Goal: Task Accomplishment & Management: Manage account settings

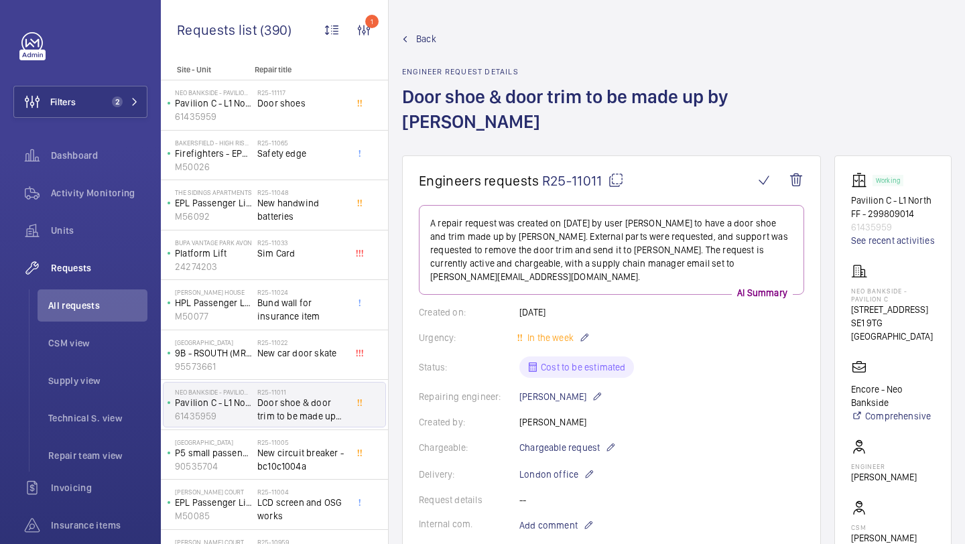
scroll to position [792, 0]
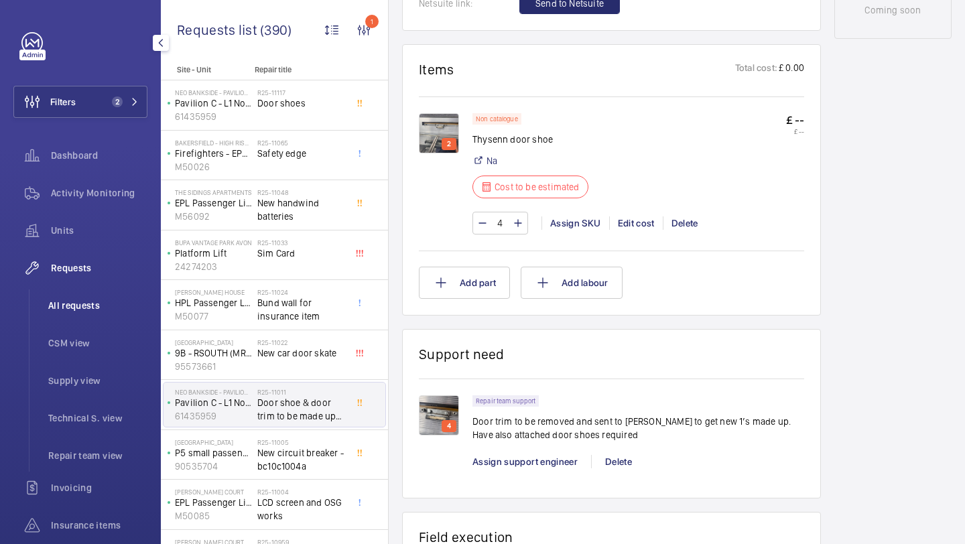
click at [130, 316] on li "All requests" at bounding box center [93, 306] width 110 height 32
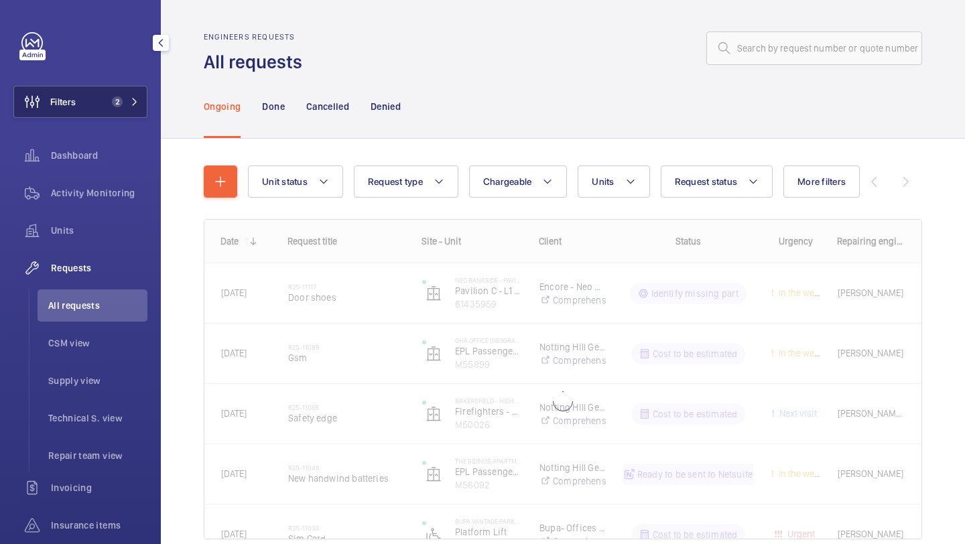
click at [109, 97] on span "2" at bounding box center [115, 102] width 16 height 11
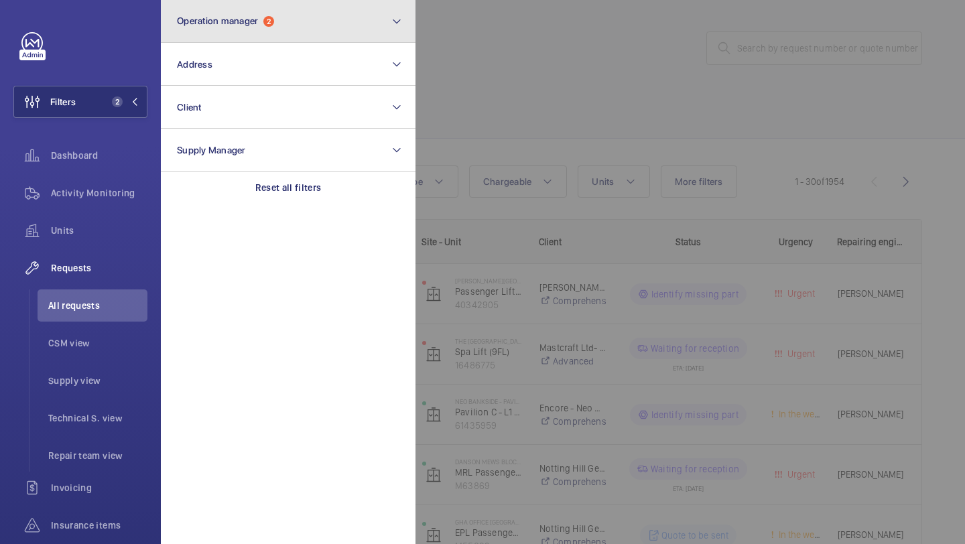
click at [295, 34] on button "Operation manager 2" at bounding box center [288, 21] width 255 height 43
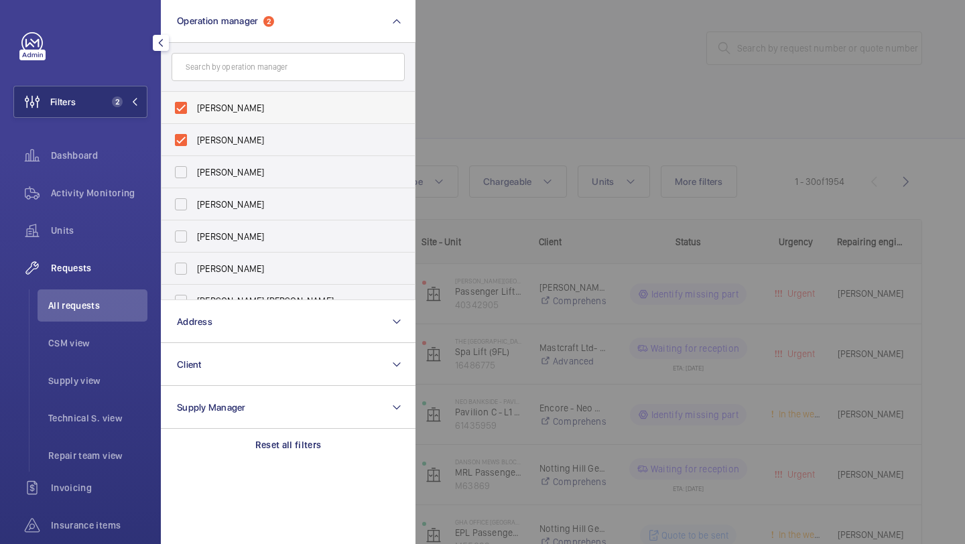
click at [239, 109] on span "[PERSON_NAME]" at bounding box center [289, 107] width 184 height 13
click at [194, 109] on input "[PERSON_NAME]" at bounding box center [181, 108] width 27 height 27
click at [237, 134] on span "[PERSON_NAME]" at bounding box center [289, 139] width 184 height 13
click at [194, 134] on input "[PERSON_NAME]" at bounding box center [181, 140] width 27 height 27
checkbox input "true"
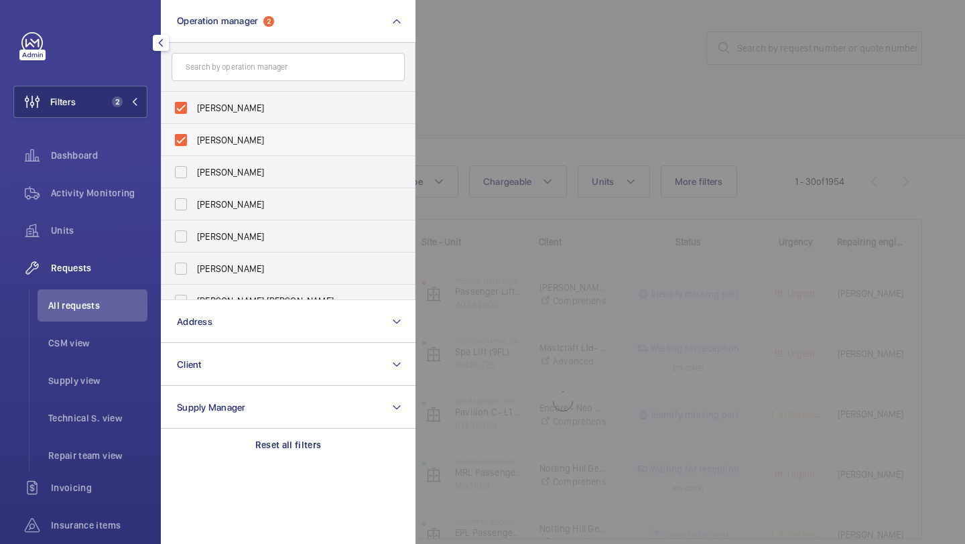
click at [238, 124] on label "[PERSON_NAME]" at bounding box center [278, 140] width 233 height 32
click at [194, 127] on input "[PERSON_NAME]" at bounding box center [181, 140] width 27 height 27
checkbox input "false"
click at [239, 95] on label "[PERSON_NAME]" at bounding box center [278, 108] width 233 height 32
click at [194, 95] on input "[PERSON_NAME]" at bounding box center [181, 108] width 27 height 27
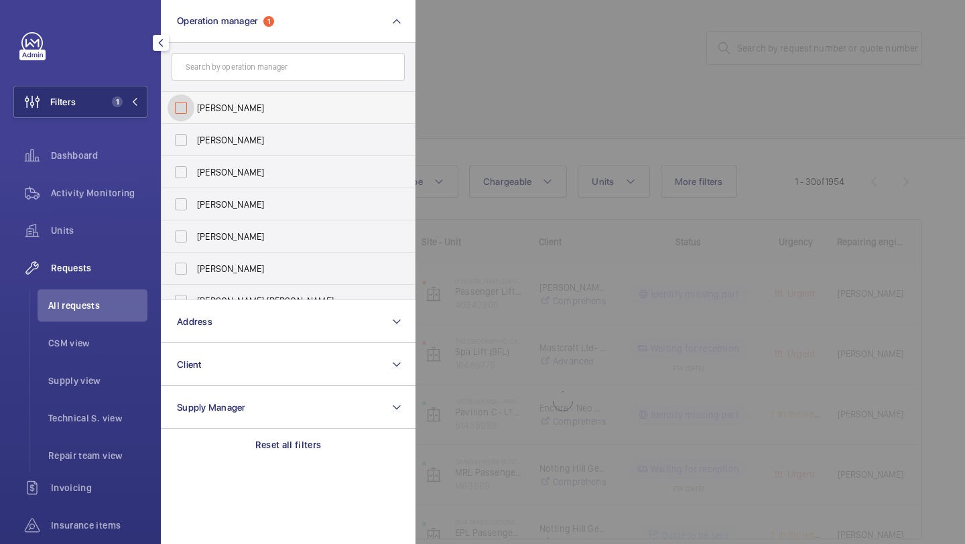
checkbox input "false"
click at [621, 77] on div at bounding box center [898, 272] width 965 height 544
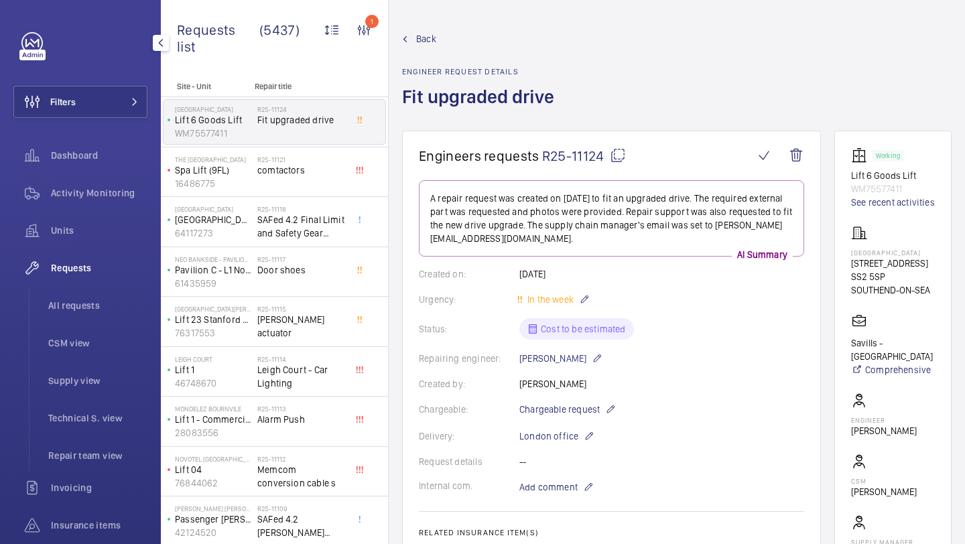
click at [91, 92] on button "Filters" at bounding box center [80, 102] width 134 height 32
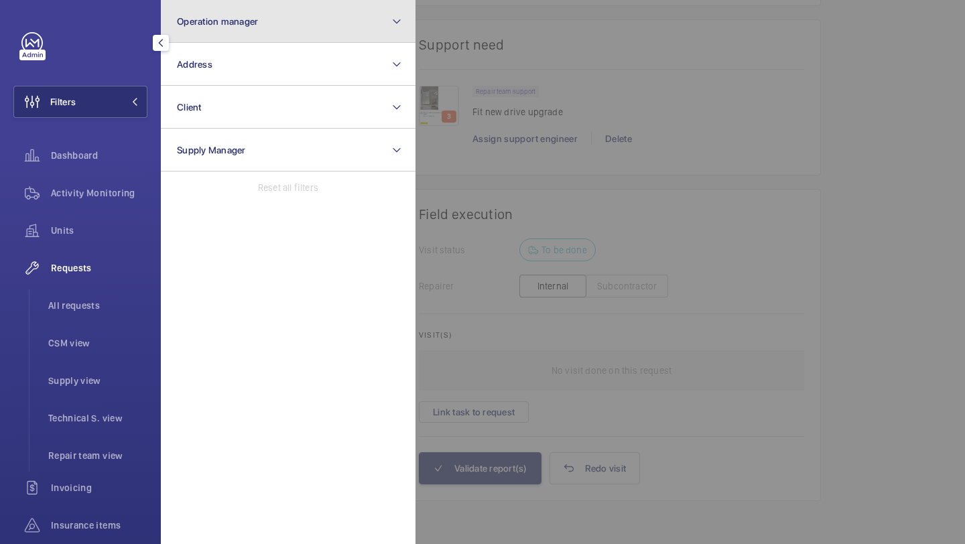
click at [237, 21] on span "Operation manager" at bounding box center [217, 21] width 81 height 11
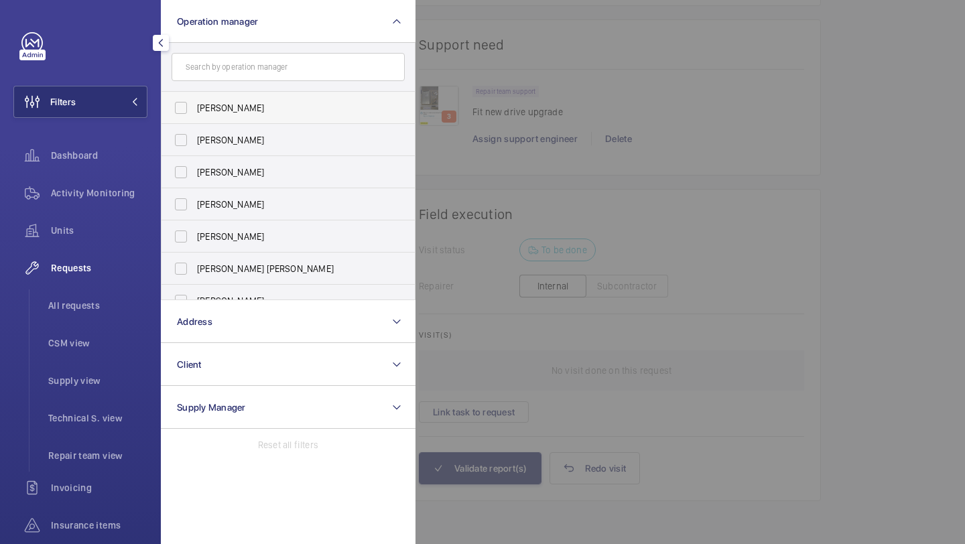
click at [224, 101] on span "[PERSON_NAME]" at bounding box center [289, 107] width 184 height 13
click at [194, 101] on input "[PERSON_NAME]" at bounding box center [181, 108] width 27 height 27
checkbox input "true"
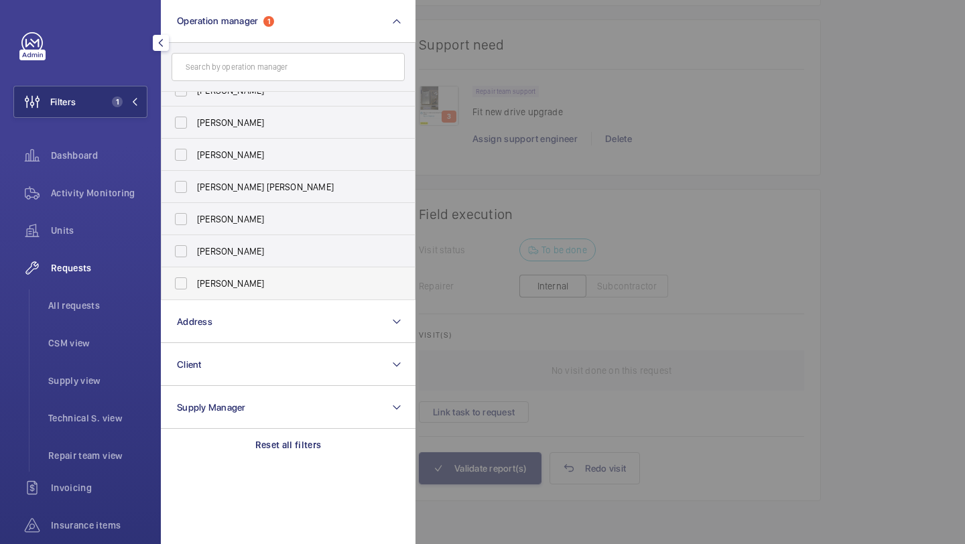
click at [242, 274] on label "[PERSON_NAME]" at bounding box center [278, 283] width 233 height 32
click at [194, 274] on input "[PERSON_NAME]" at bounding box center [181, 283] width 27 height 27
checkbox input "true"
click at [59, 302] on span "All requests" at bounding box center [97, 305] width 99 height 13
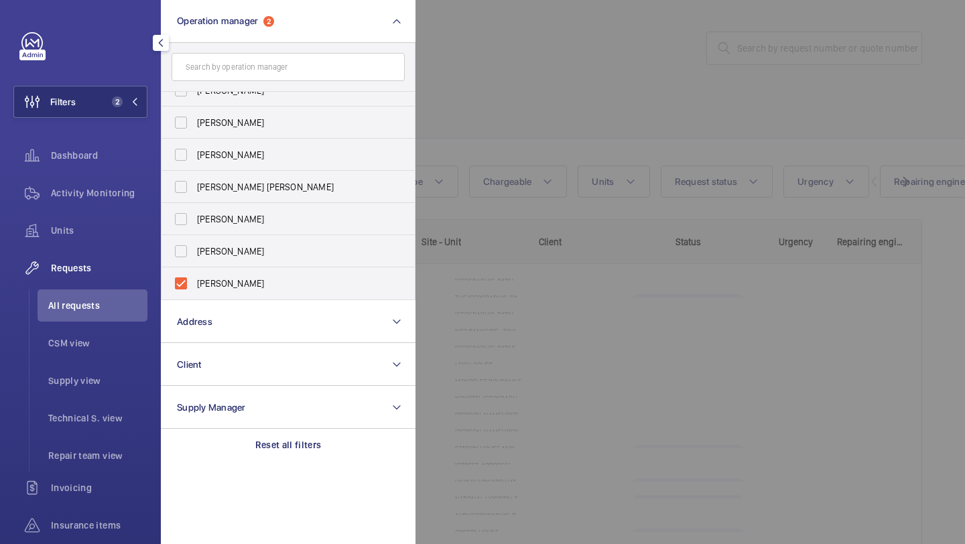
click at [641, 117] on div at bounding box center [898, 272] width 965 height 544
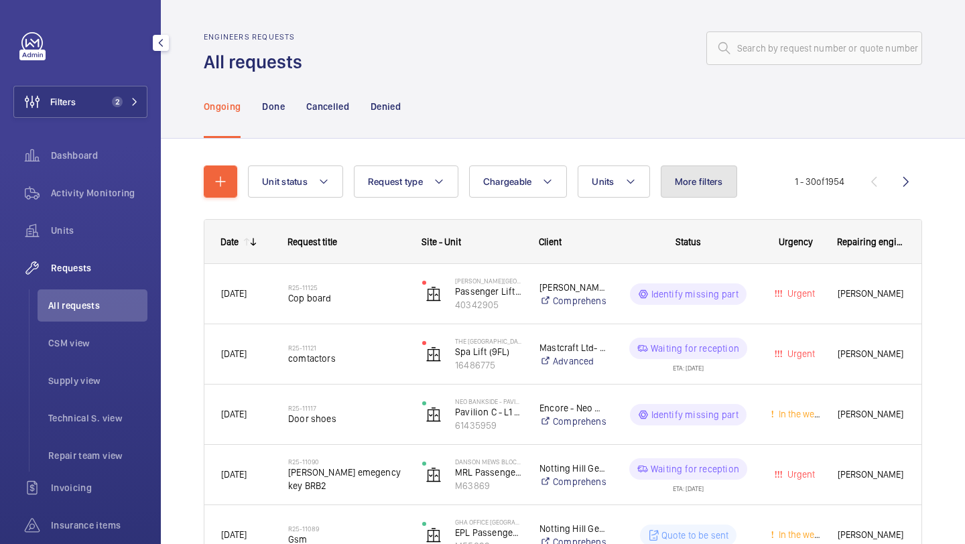
click at [697, 182] on span "More filters" at bounding box center [699, 181] width 48 height 11
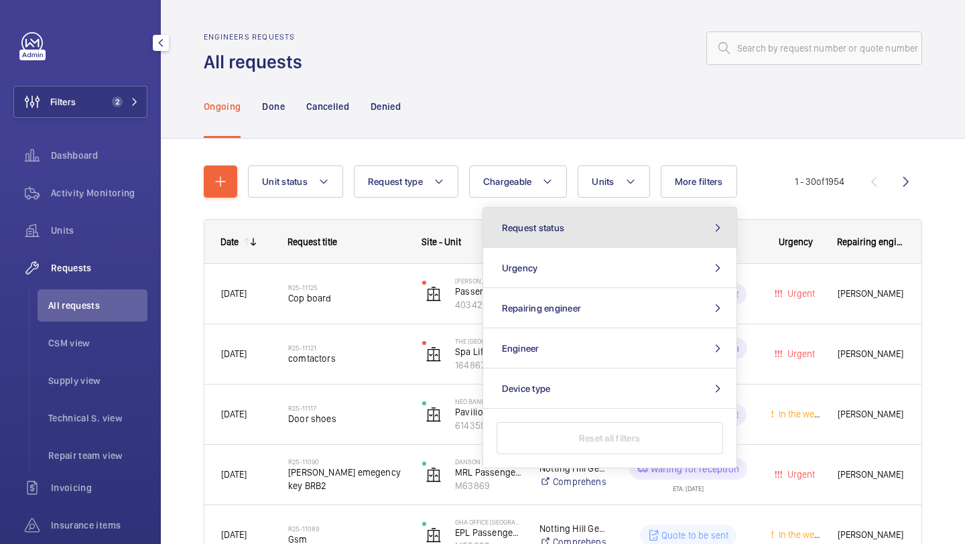
click at [633, 224] on button "Request status" at bounding box center [609, 228] width 253 height 40
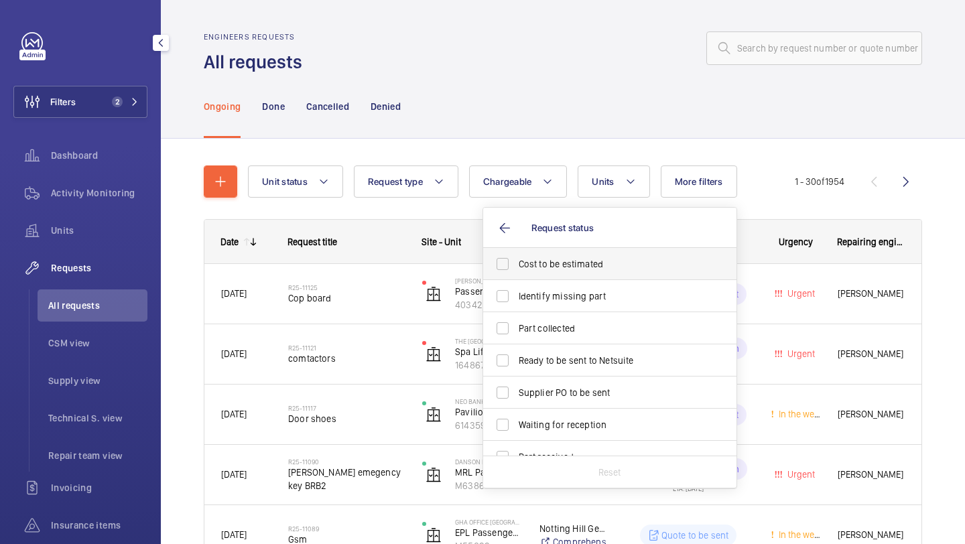
click at [587, 252] on label "Cost to be estimated" at bounding box center [599, 264] width 233 height 32
click at [516, 252] on input "Cost to be estimated" at bounding box center [502, 264] width 27 height 27
checkbox input "true"
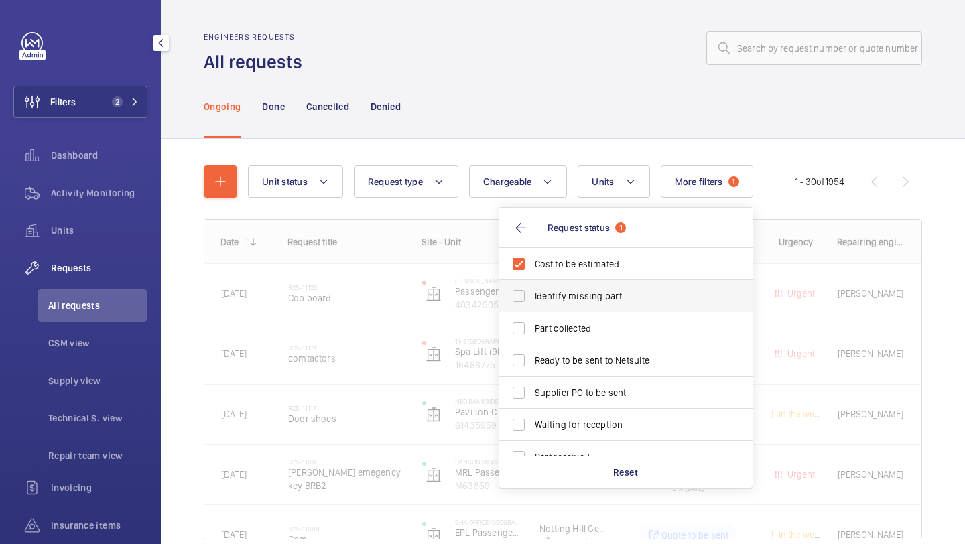
click at [579, 295] on span "Identify missing part" at bounding box center [627, 296] width 184 height 13
click at [532, 295] on input "Identify missing part" at bounding box center [518, 296] width 27 height 27
checkbox input "true"
click at [568, 351] on label "Ready to be sent to Netsuite" at bounding box center [615, 361] width 233 height 32
click at [532, 351] on input "Ready to be sent to Netsuite" at bounding box center [518, 360] width 27 height 27
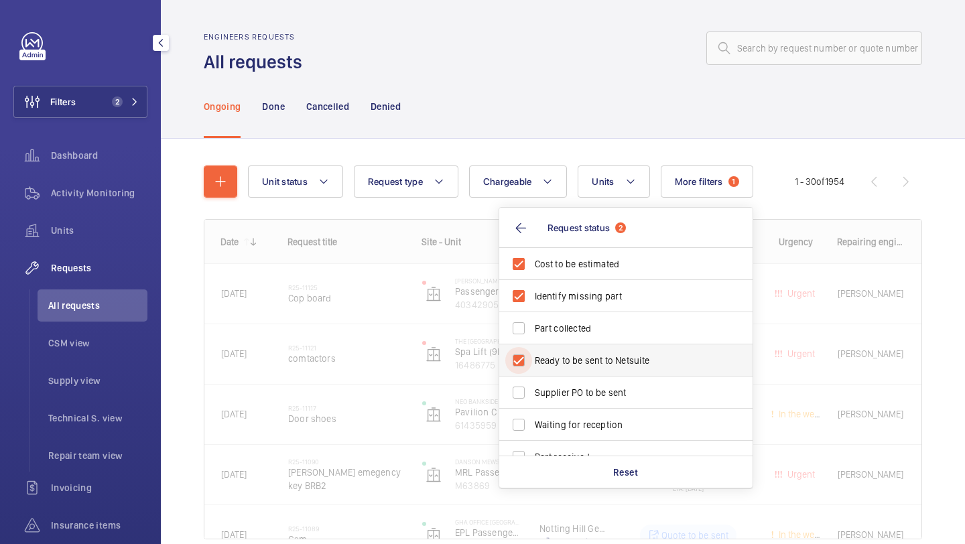
checkbox input "true"
click at [568, 378] on label "Supplier PO to be sent" at bounding box center [615, 393] width 233 height 32
click at [532, 379] on input "Supplier PO to be sent" at bounding box center [518, 392] width 27 height 27
checkbox input "true"
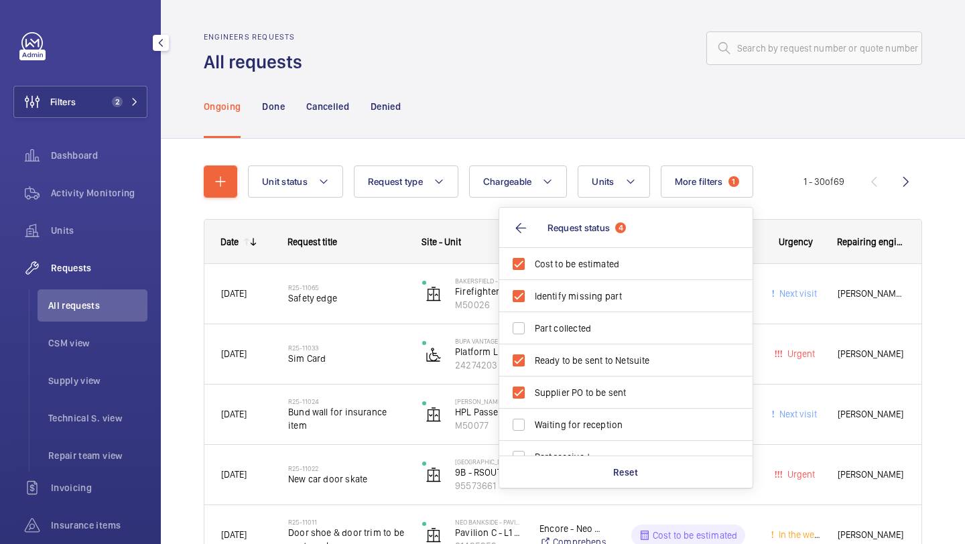
click at [493, 124] on div "Ongoing Done Cancelled Denied" at bounding box center [563, 106] width 719 height 64
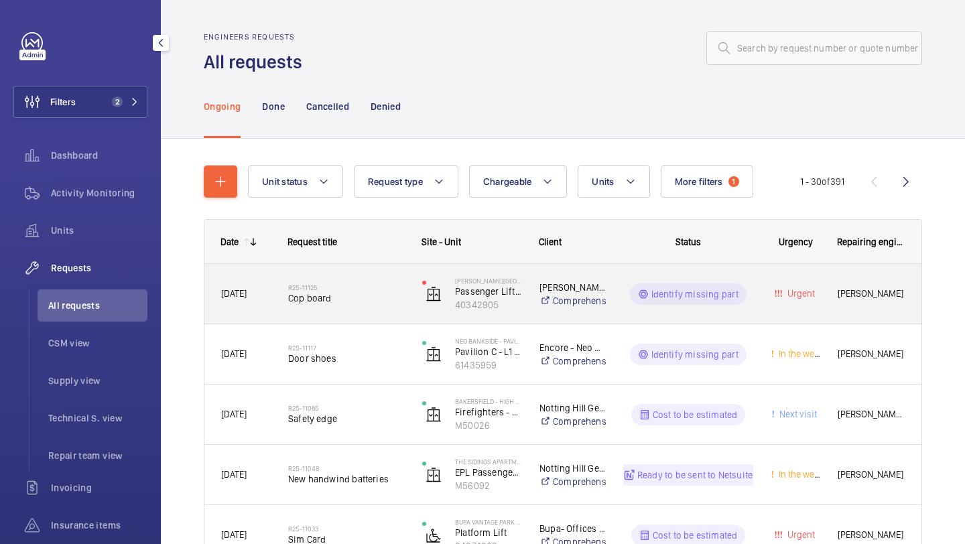
click at [359, 292] on span "Cop board" at bounding box center [346, 298] width 117 height 13
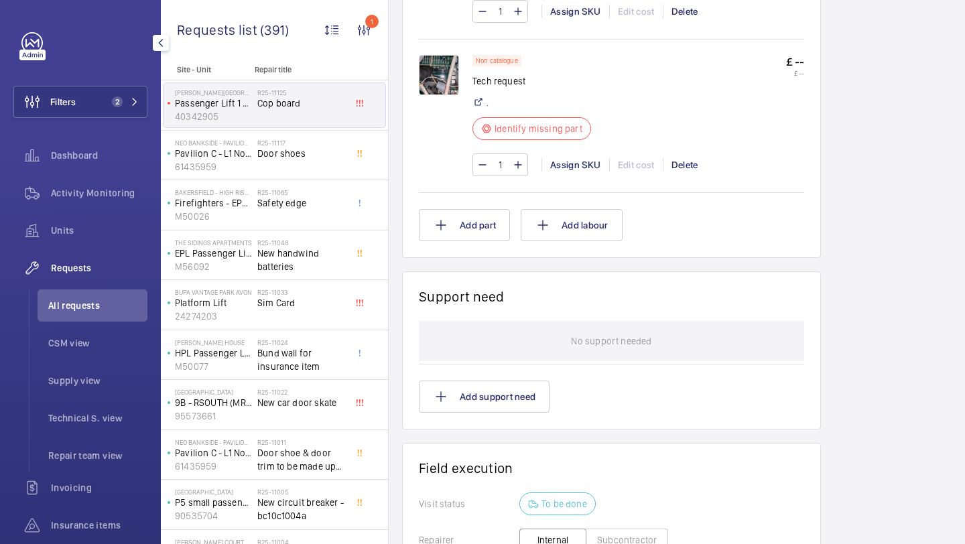
scroll to position [850, 0]
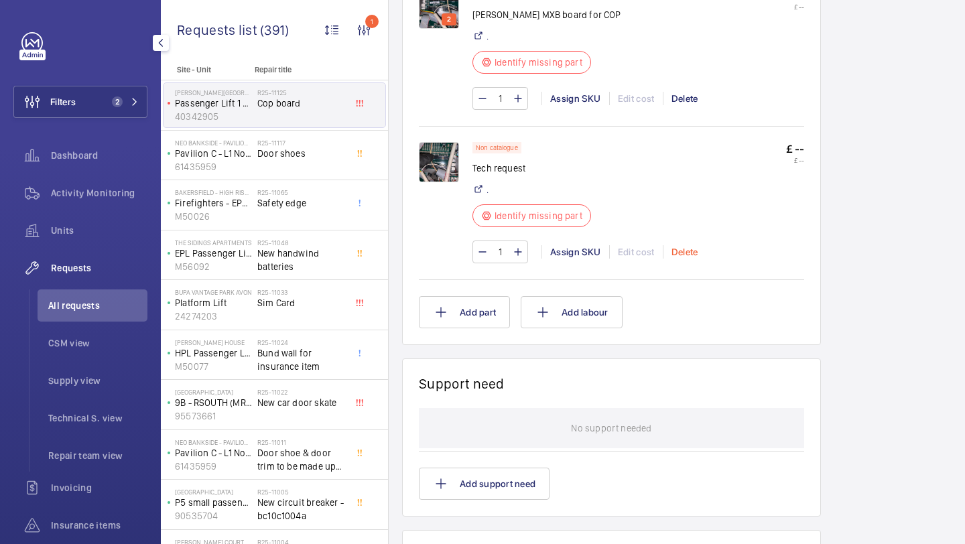
click at [684, 249] on div "Delete" at bounding box center [685, 251] width 44 height 13
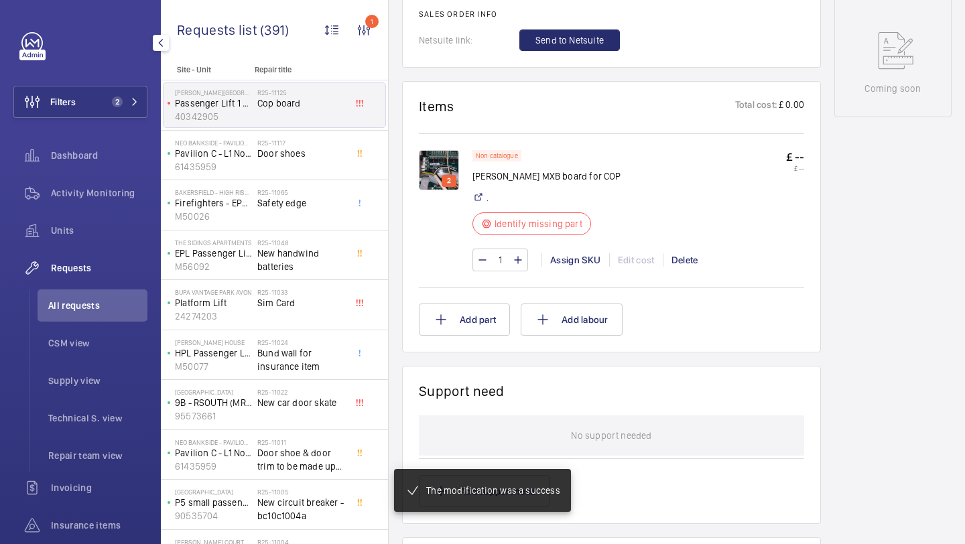
scroll to position [1018, 0]
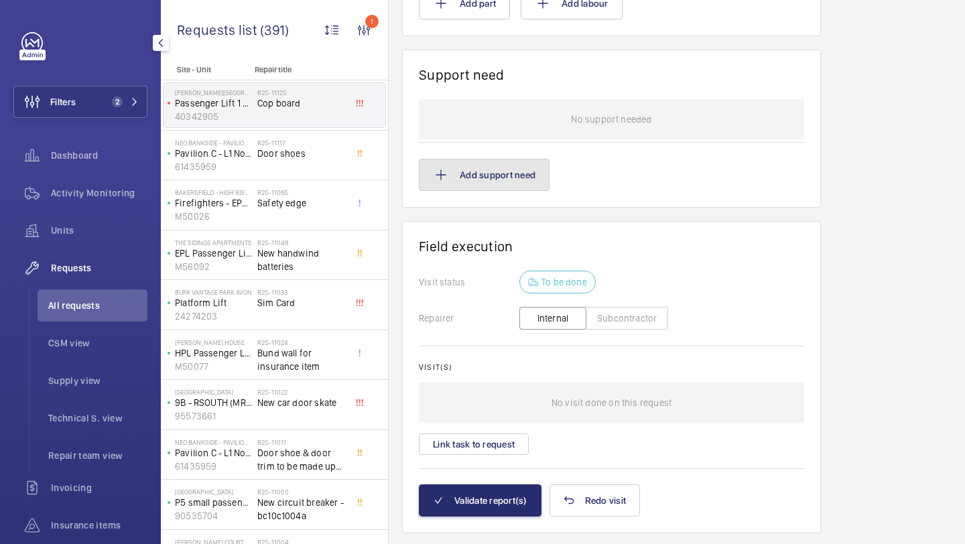
click at [507, 162] on button "Add support need" at bounding box center [484, 175] width 131 height 32
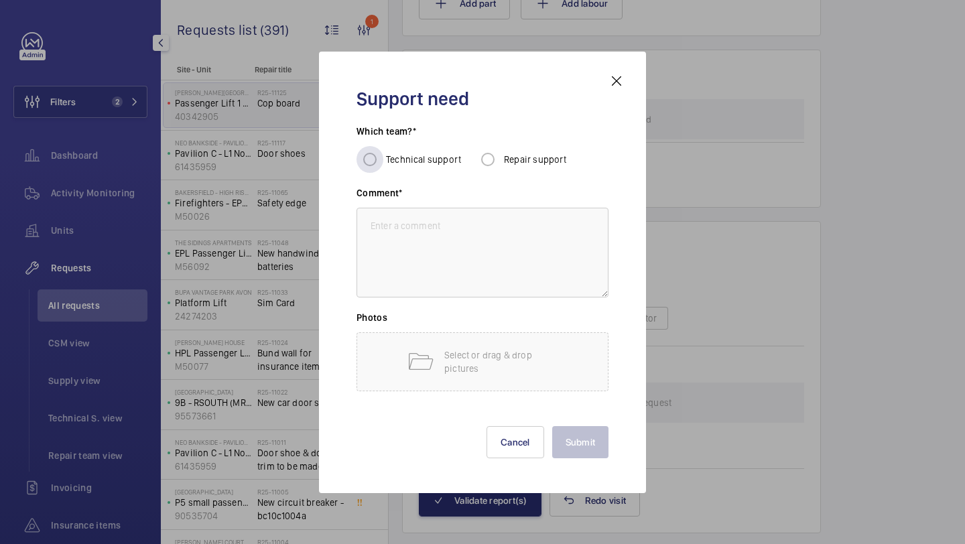
click at [444, 159] on span "Technical support" at bounding box center [423, 159] width 75 height 11
click at [383, 159] on input "Technical support" at bounding box center [370, 159] width 27 height 27
radio input "true"
click at [536, 251] on textarea at bounding box center [483, 253] width 252 height 90
click at [612, 80] on mat-icon at bounding box center [617, 81] width 16 height 16
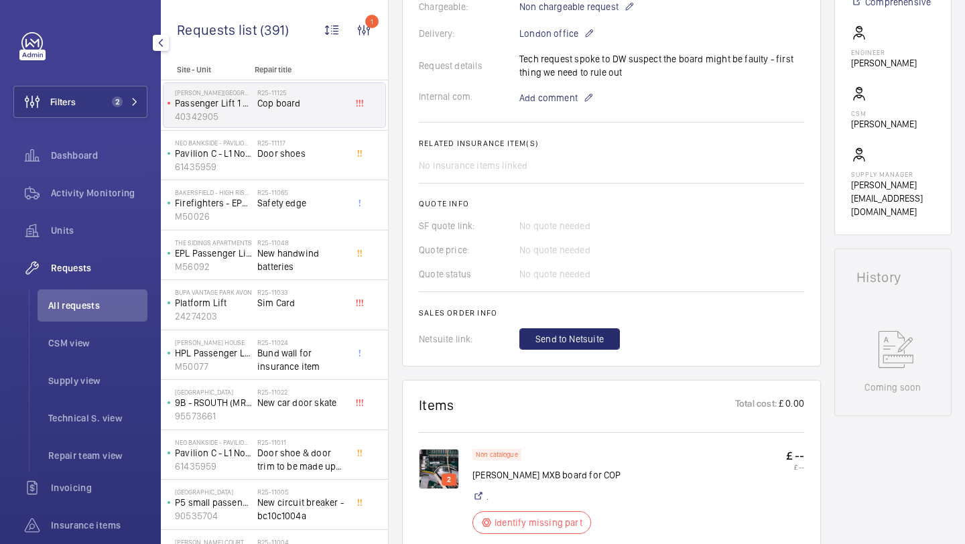
scroll to position [386, 0]
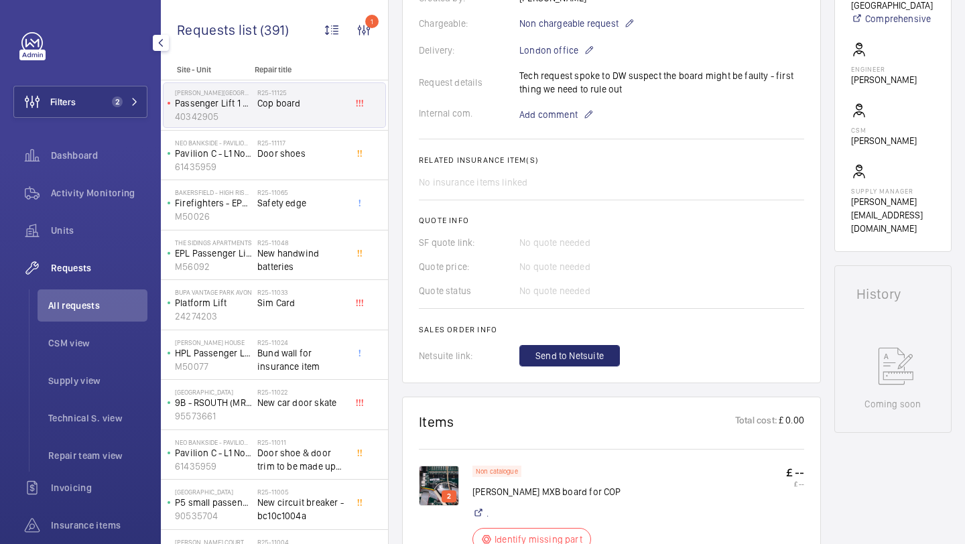
drag, startPoint x: 627, startPoint y: 89, endPoint x: 520, endPoint y: 72, distance: 108.6
click at [520, 72] on div "Request details Tech request spoke to DW suspect the board might be faulty - fi…" at bounding box center [611, 82] width 385 height 27
copy p "Tech request spoke to DW suspect the board might be faulty - first thing we nee…"
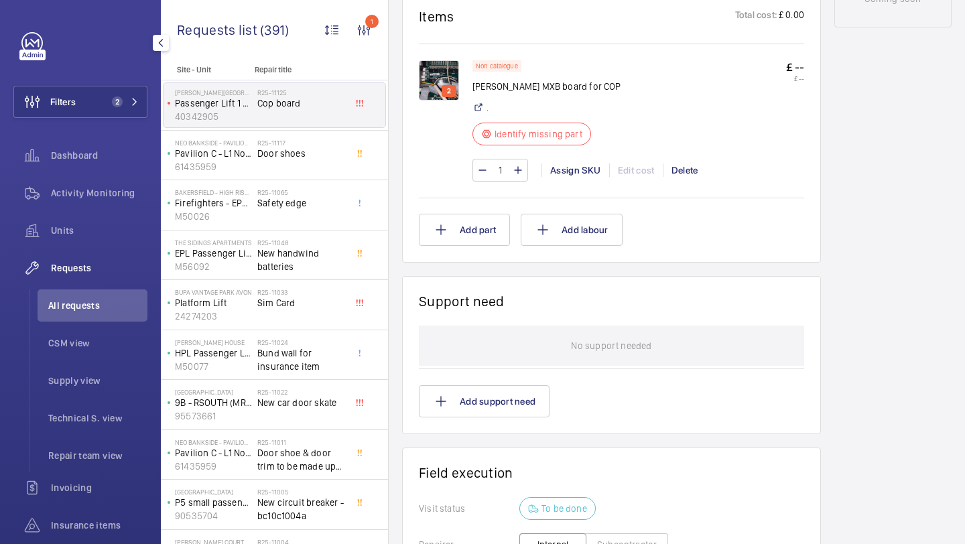
scroll to position [827, 0]
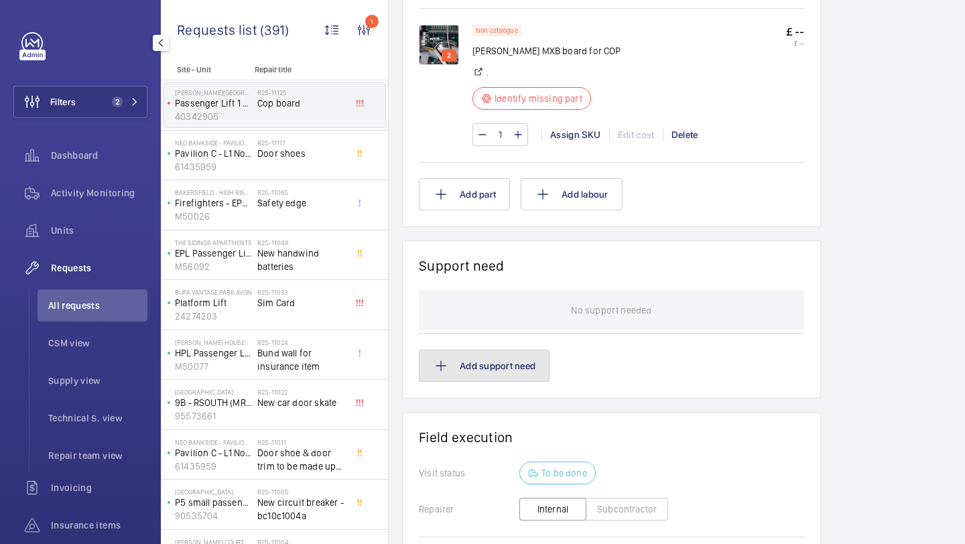
click at [516, 360] on button "Add support need" at bounding box center [484, 366] width 131 height 32
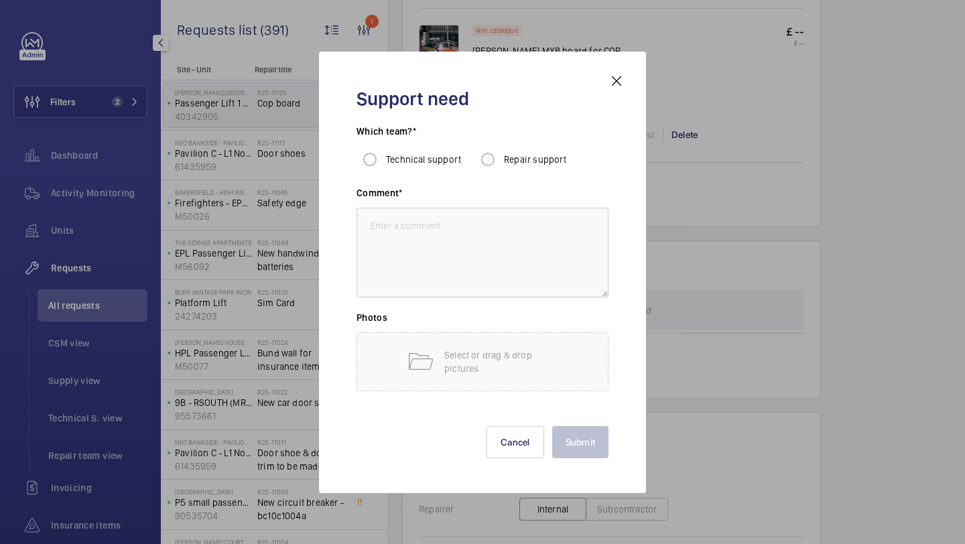
click at [426, 158] on span "Technical support" at bounding box center [423, 159] width 75 height 11
click at [383, 158] on input "Technical support" at bounding box center [370, 159] width 27 height 27
radio input "true"
click at [428, 220] on textarea at bounding box center [483, 253] width 252 height 90
paste textarea "Tech request spoke to DW suspect the board might be faulty - first thing we nee…"
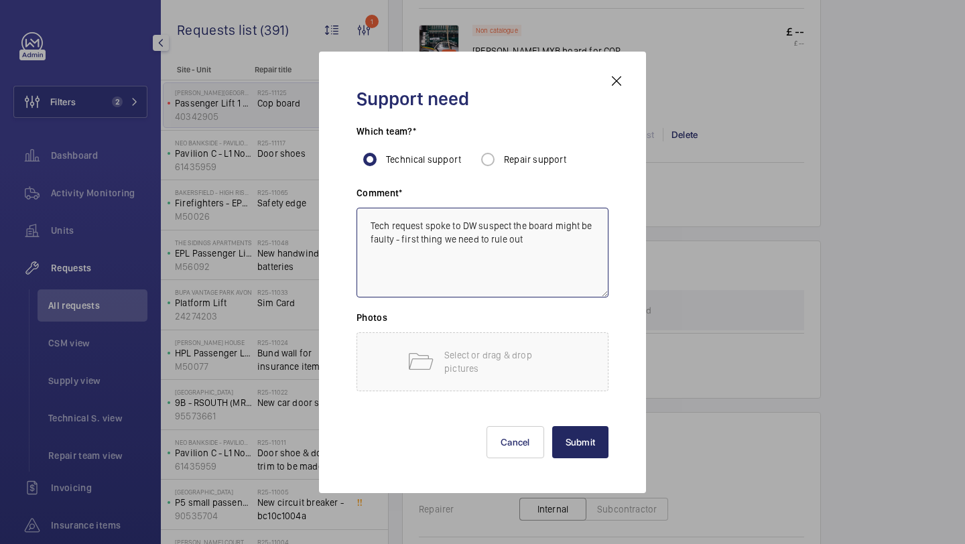
type textarea "Tech request spoke to DW suspect the board might be faulty - first thing we nee…"
click at [562, 428] on button "Submit" at bounding box center [580, 442] width 57 height 32
